Goal: Information Seeking & Learning: Learn about a topic

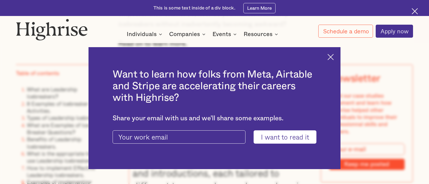
scroll to position [569, 0]
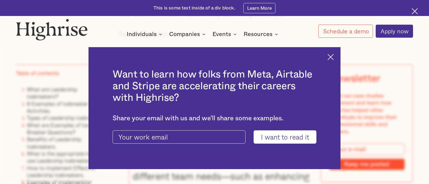
click at [333, 55] on img at bounding box center [331, 57] width 6 height 6
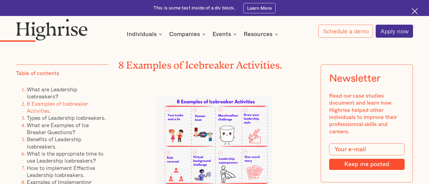
scroll to position [1165, 0]
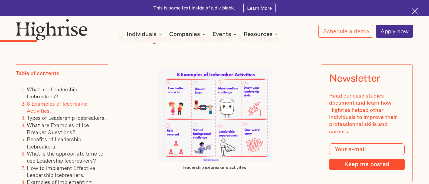
click at [202, 112] on img at bounding box center [215, 115] width 116 height 93
click at [230, 113] on img at bounding box center [215, 115] width 116 height 93
click at [249, 135] on img at bounding box center [215, 115] width 116 height 93
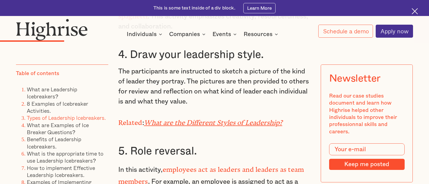
scroll to position [1599, 0]
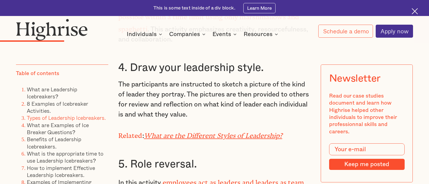
click at [199, 134] on em "What are the Different Styles of Leadership?" at bounding box center [213, 134] width 138 height 4
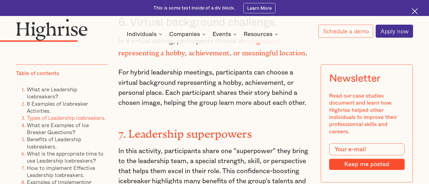
scroll to position [1843, 0]
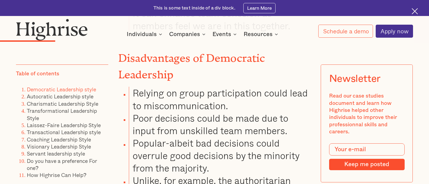
scroll to position [1192, 0]
